Goal: Task Accomplishment & Management: Manage account settings

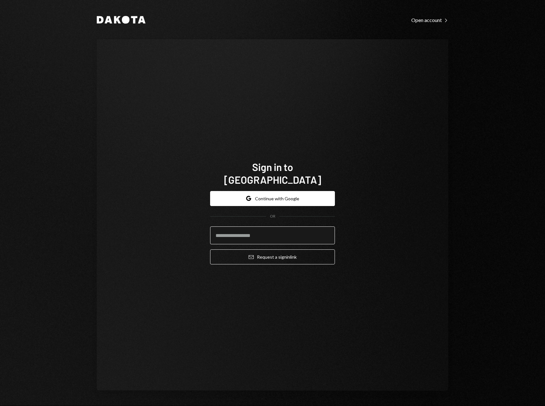
click at [267, 227] on input "email" at bounding box center [272, 235] width 125 height 18
click at [326, 231] on keeper-lock "Open Keeper Popup" at bounding box center [326, 235] width 8 height 8
click at [245, 230] on input "email" at bounding box center [272, 235] width 125 height 18
type input "**********"
click at [210, 249] on button "Email Request a sign in link" at bounding box center [272, 256] width 125 height 15
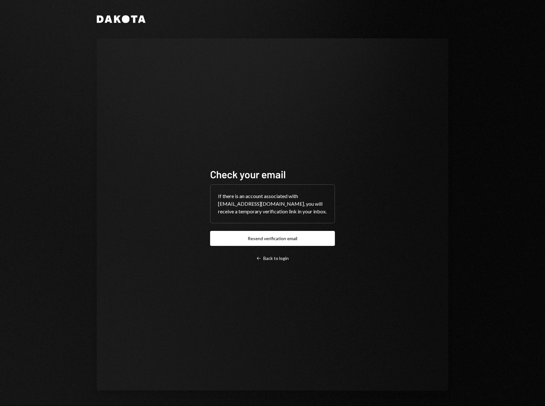
click at [286, 112] on div "Check your email If there is an account associated with petri@hashdirectors.com…" at bounding box center [273, 214] width 352 height 352
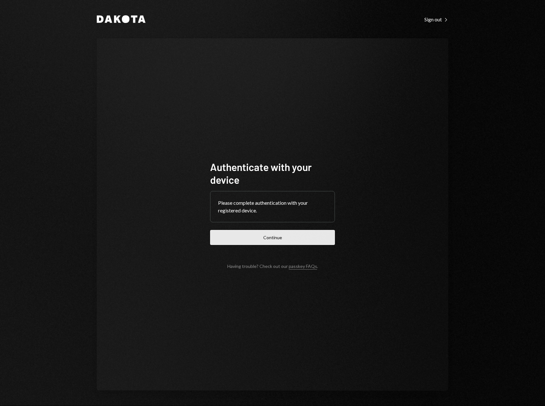
click at [287, 239] on button "Continue" at bounding box center [272, 237] width 125 height 15
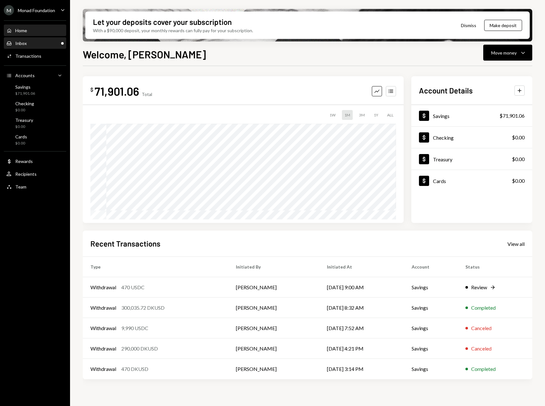
click at [27, 44] on div "Inbox Inbox" at bounding box center [34, 43] width 57 height 6
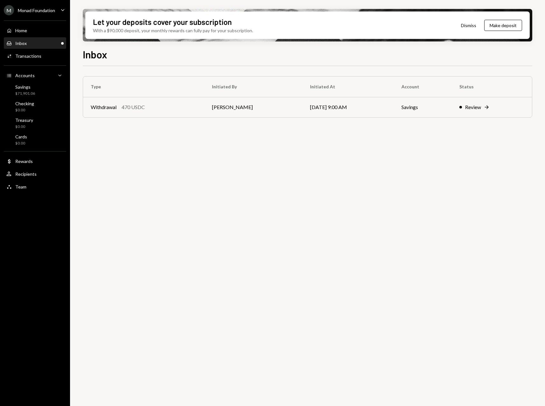
click at [56, 8] on div "M Monad Foundation Caret Down" at bounding box center [35, 10] width 70 height 10
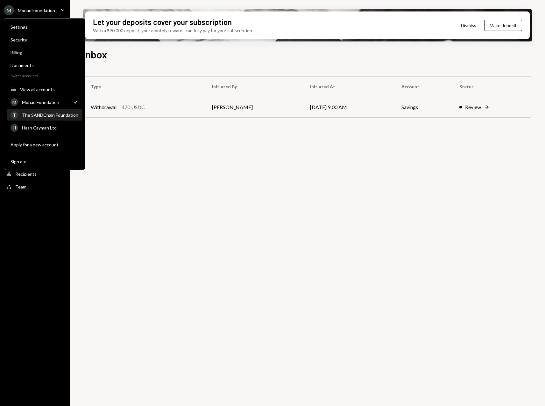
click at [50, 114] on div "The SANDChain Foundation" at bounding box center [50, 114] width 57 height 5
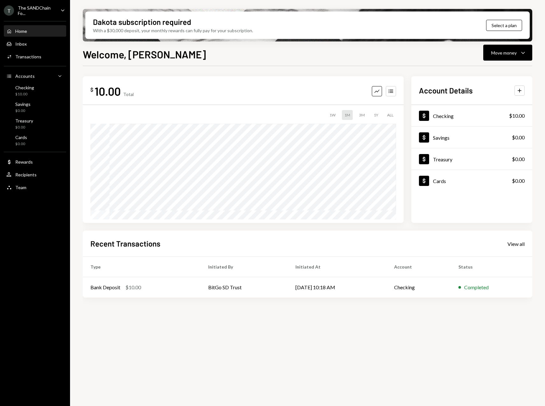
click at [62, 7] on icon "Caret Down" at bounding box center [62, 10] width 7 height 7
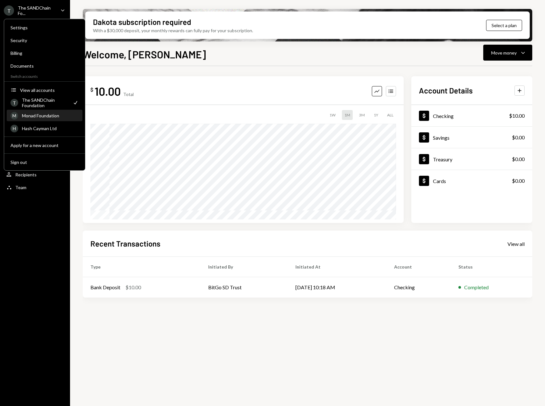
click at [45, 115] on div "Monad Foundation" at bounding box center [50, 115] width 57 height 5
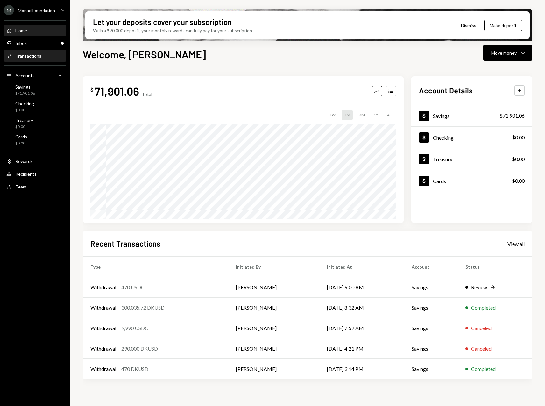
click at [37, 58] on div "Transactions" at bounding box center [28, 55] width 26 height 5
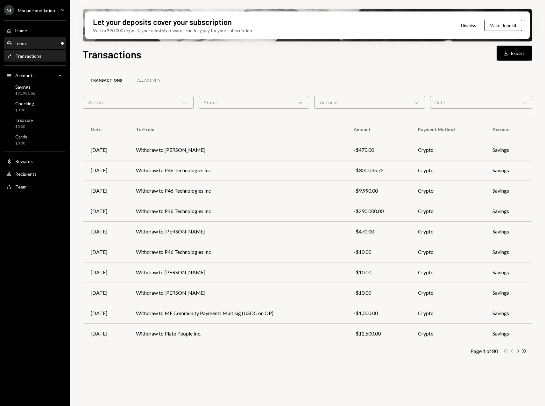
click at [29, 40] on div "Inbox Inbox" at bounding box center [34, 43] width 57 height 6
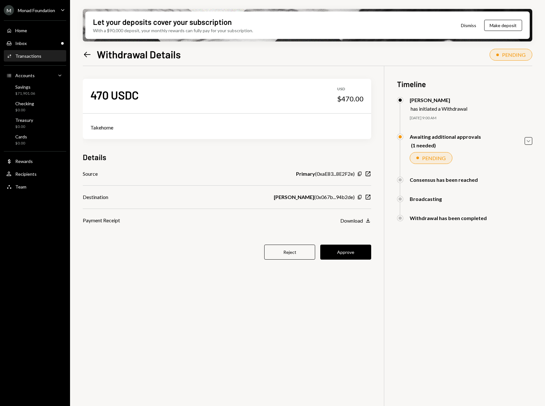
click at [34, 54] on div "Transactions" at bounding box center [28, 55] width 26 height 5
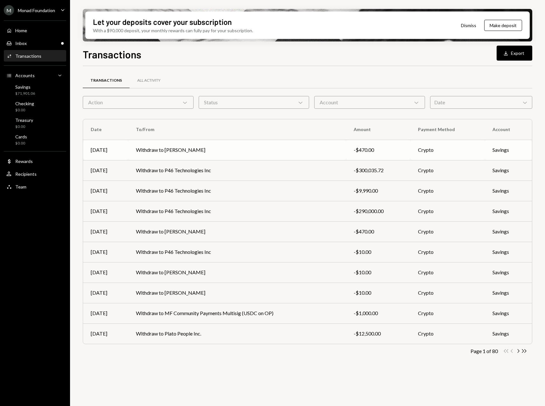
click at [253, 148] on td "Withdraw to [PERSON_NAME]" at bounding box center [237, 150] width 218 height 20
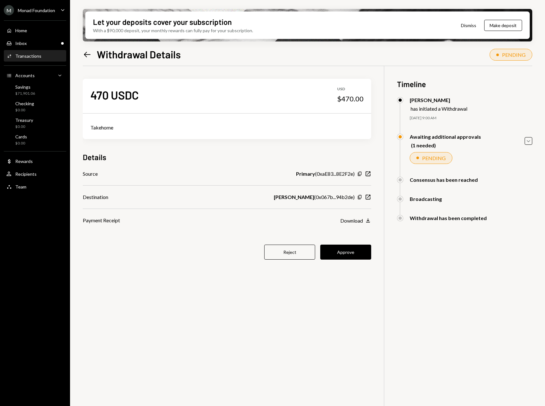
click at [209, 301] on div "470 USDC USD $470.00 Takehome Details Source Primary ( 0xaE83...8E2F2e ) Copy N…" at bounding box center [308, 269] width 450 height 406
